Goal: Task Accomplishment & Management: Complete application form

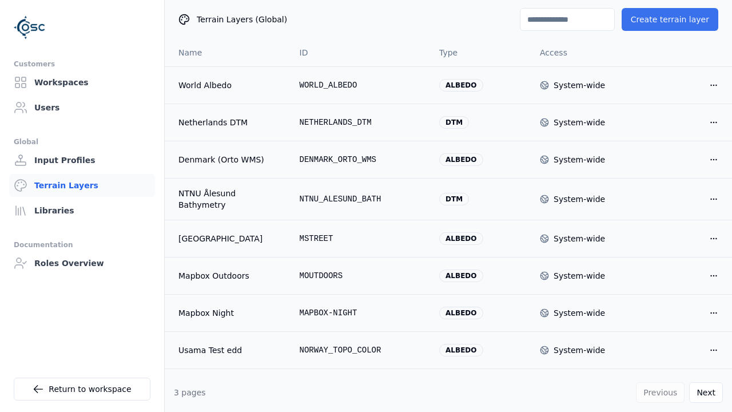
click at [675, 19] on button "Create terrain layer" at bounding box center [670, 19] width 97 height 23
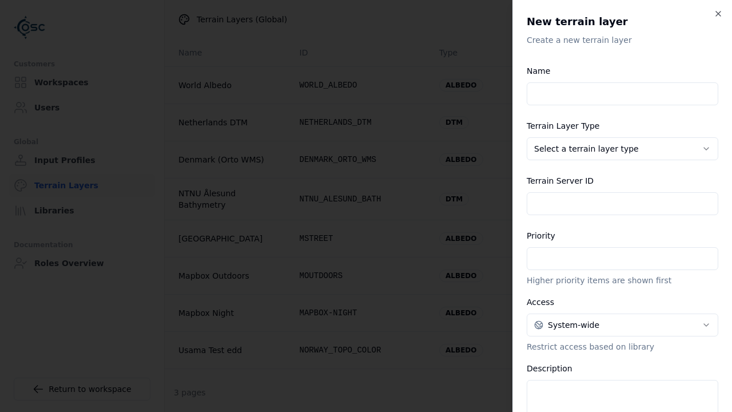
click at [623, 94] on input "Name" at bounding box center [623, 93] width 192 height 23
type input "**********"
